Goal: Find specific page/section

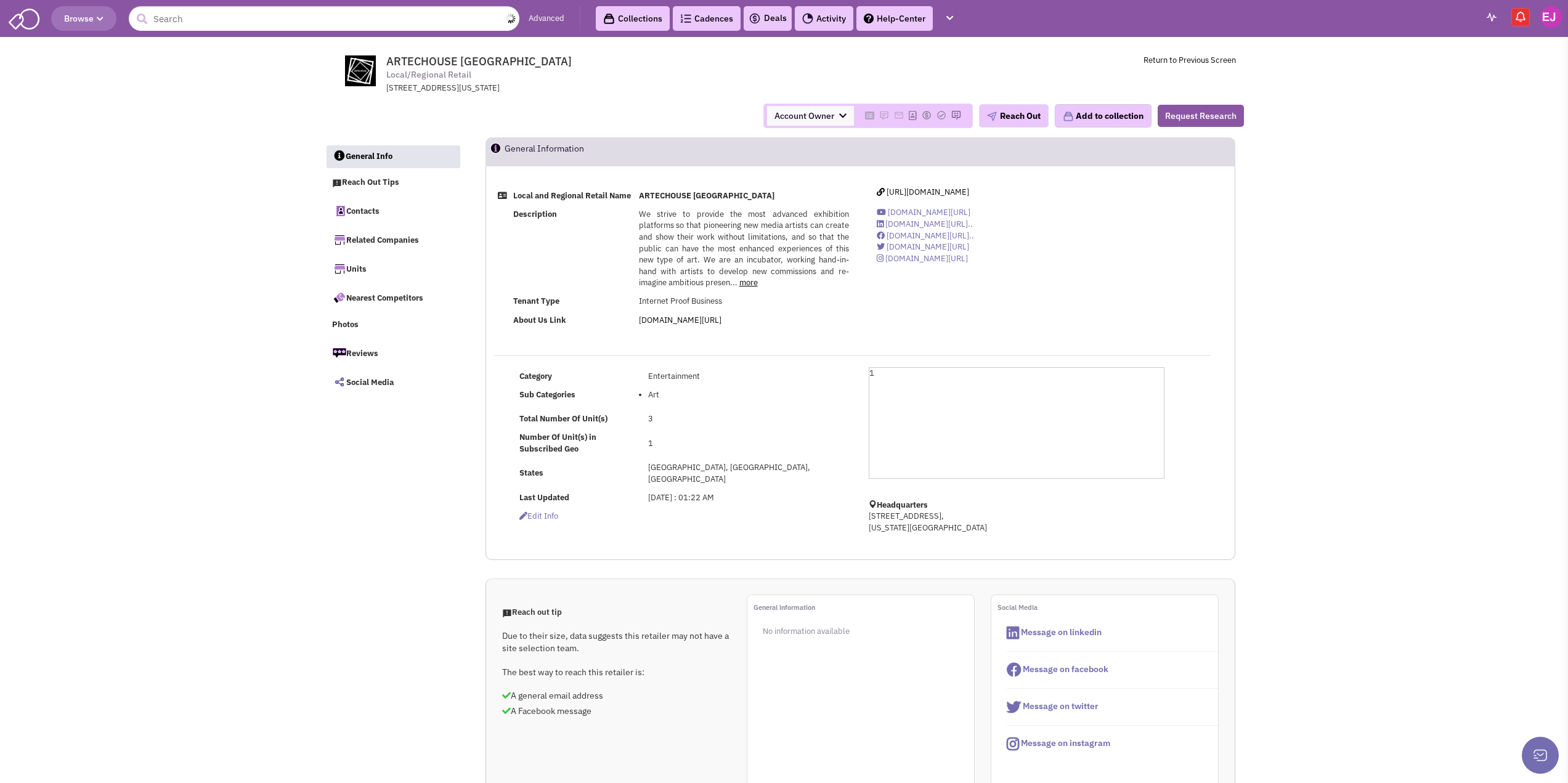
select select
click at [268, 22] on input "text" at bounding box center [324, 18] width 391 height 25
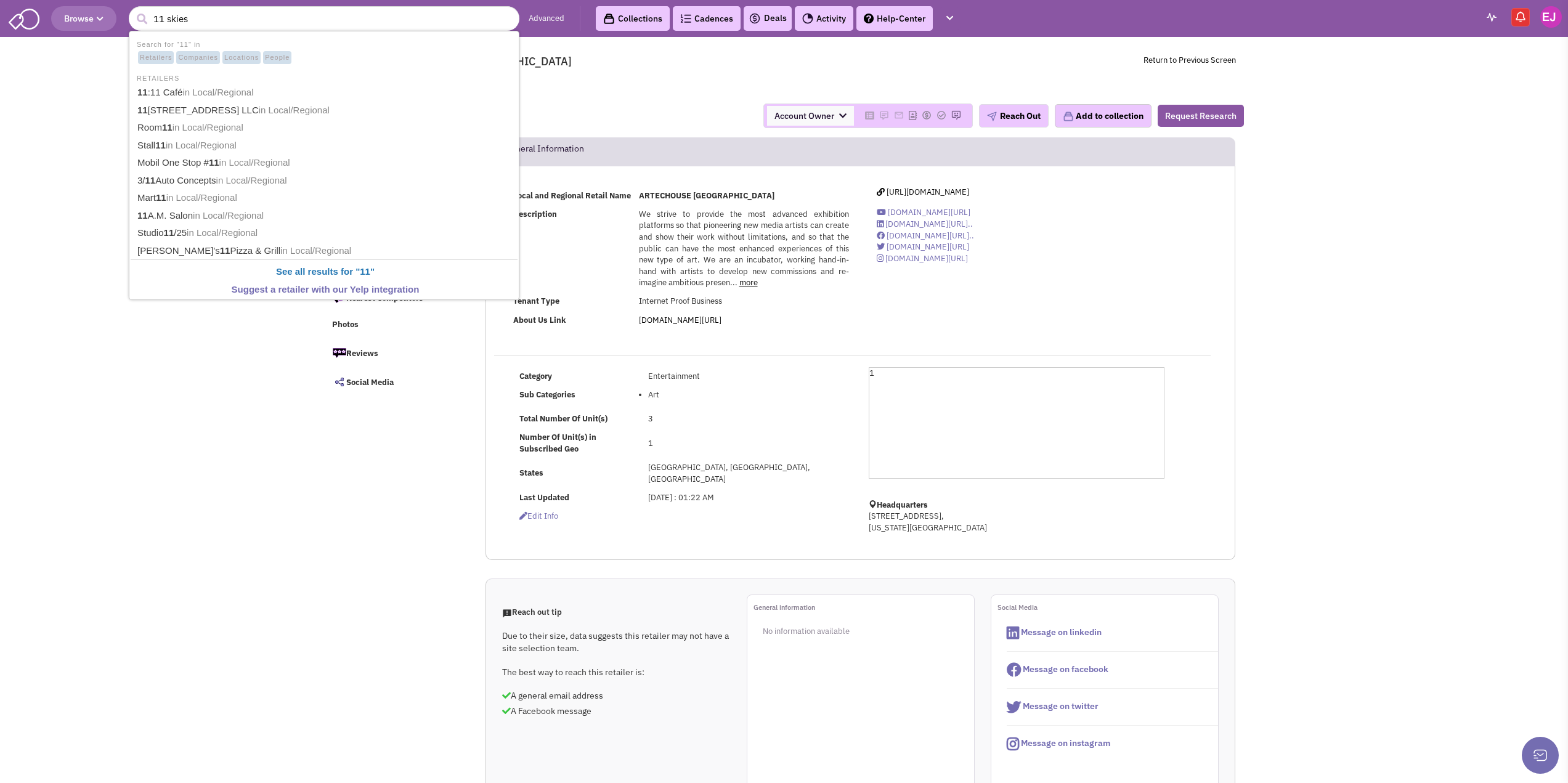
type input "11 skies"
click at [133, 10] on button "submit" at bounding box center [141, 18] width 18 height 18
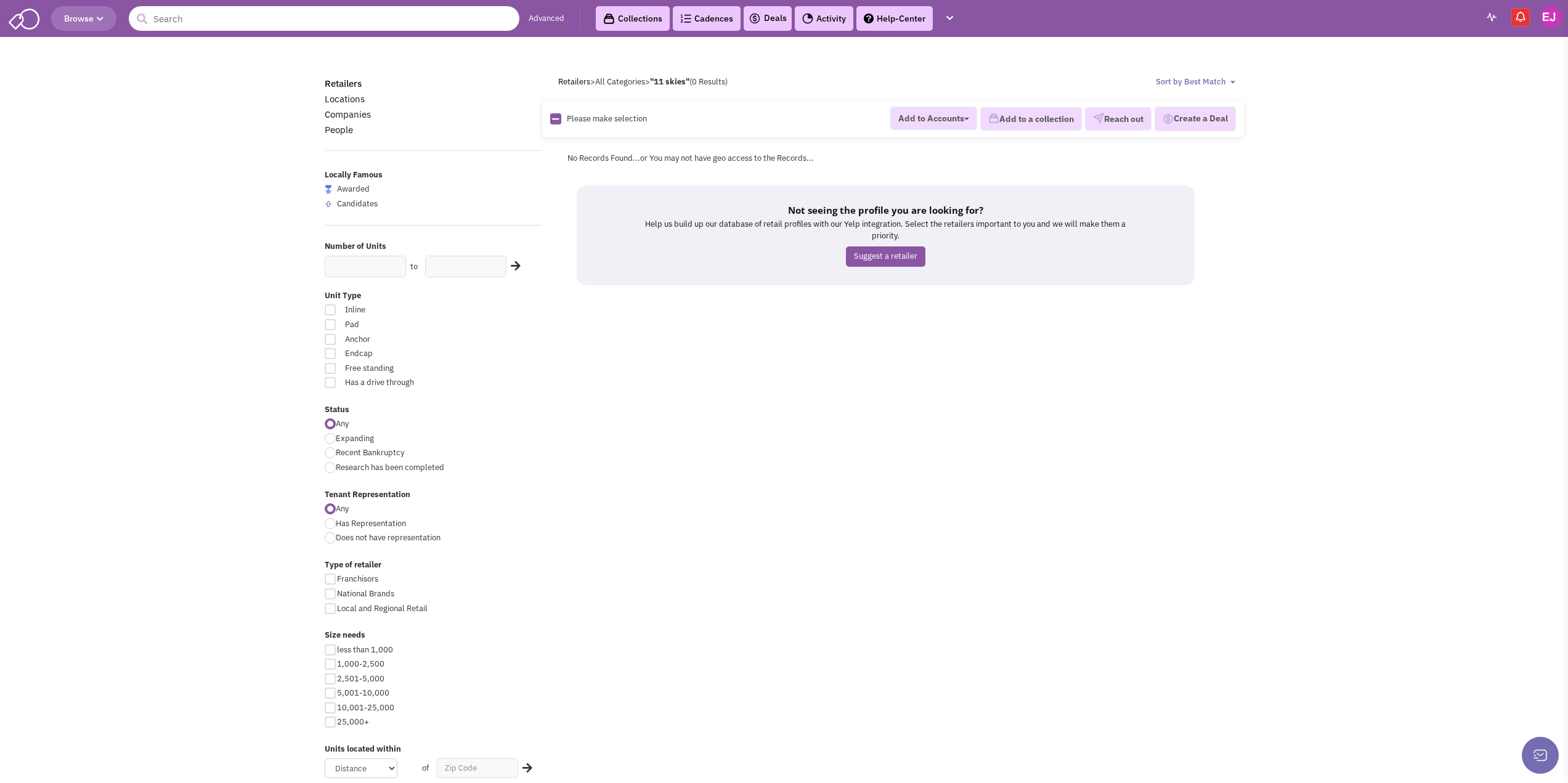
click at [277, 20] on input "text" at bounding box center [324, 18] width 391 height 25
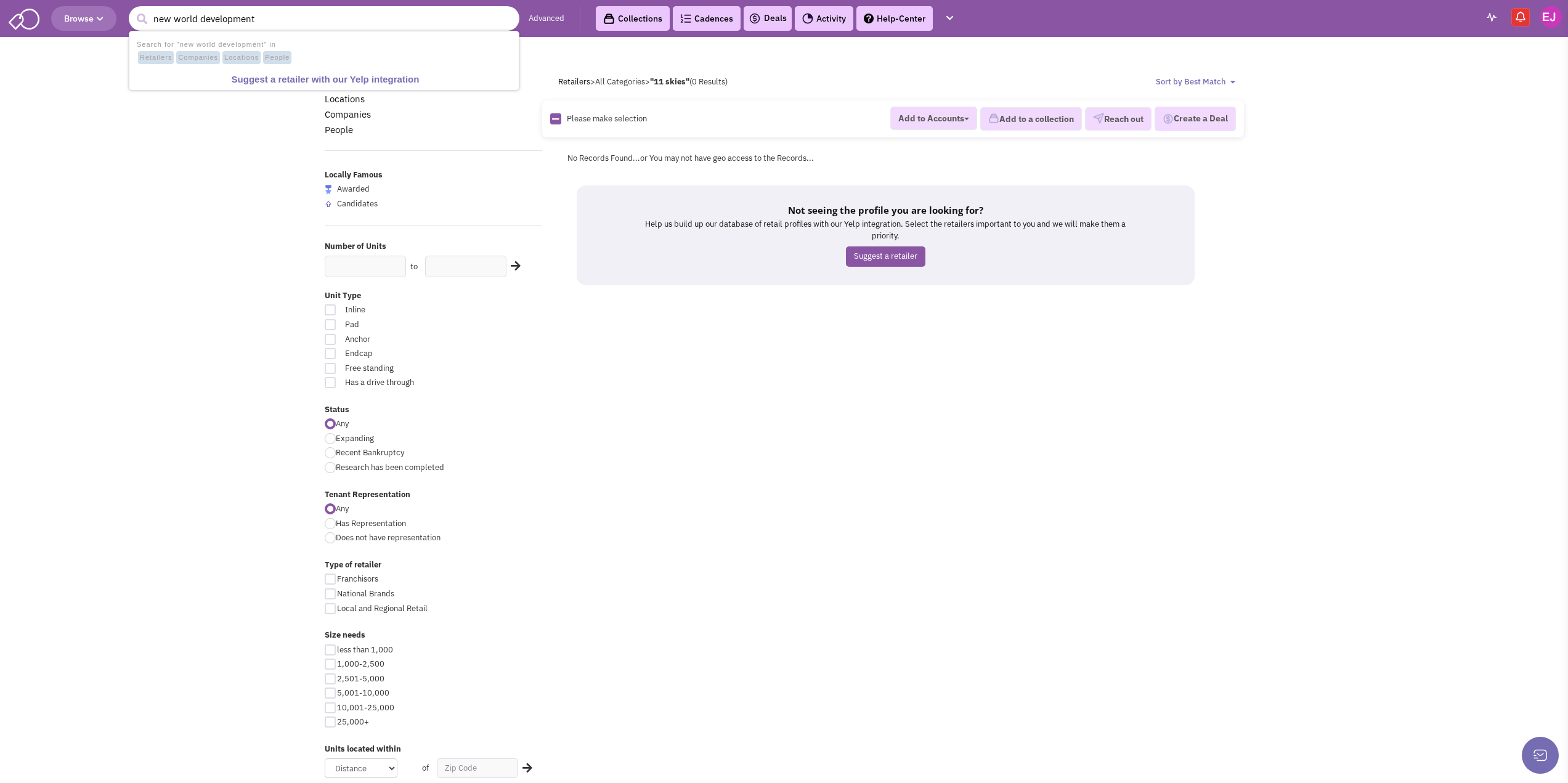
type input "new world development"
click at [133, 10] on button "submit" at bounding box center [141, 18] width 18 height 18
